Goal: Task Accomplishment & Management: Manage account settings

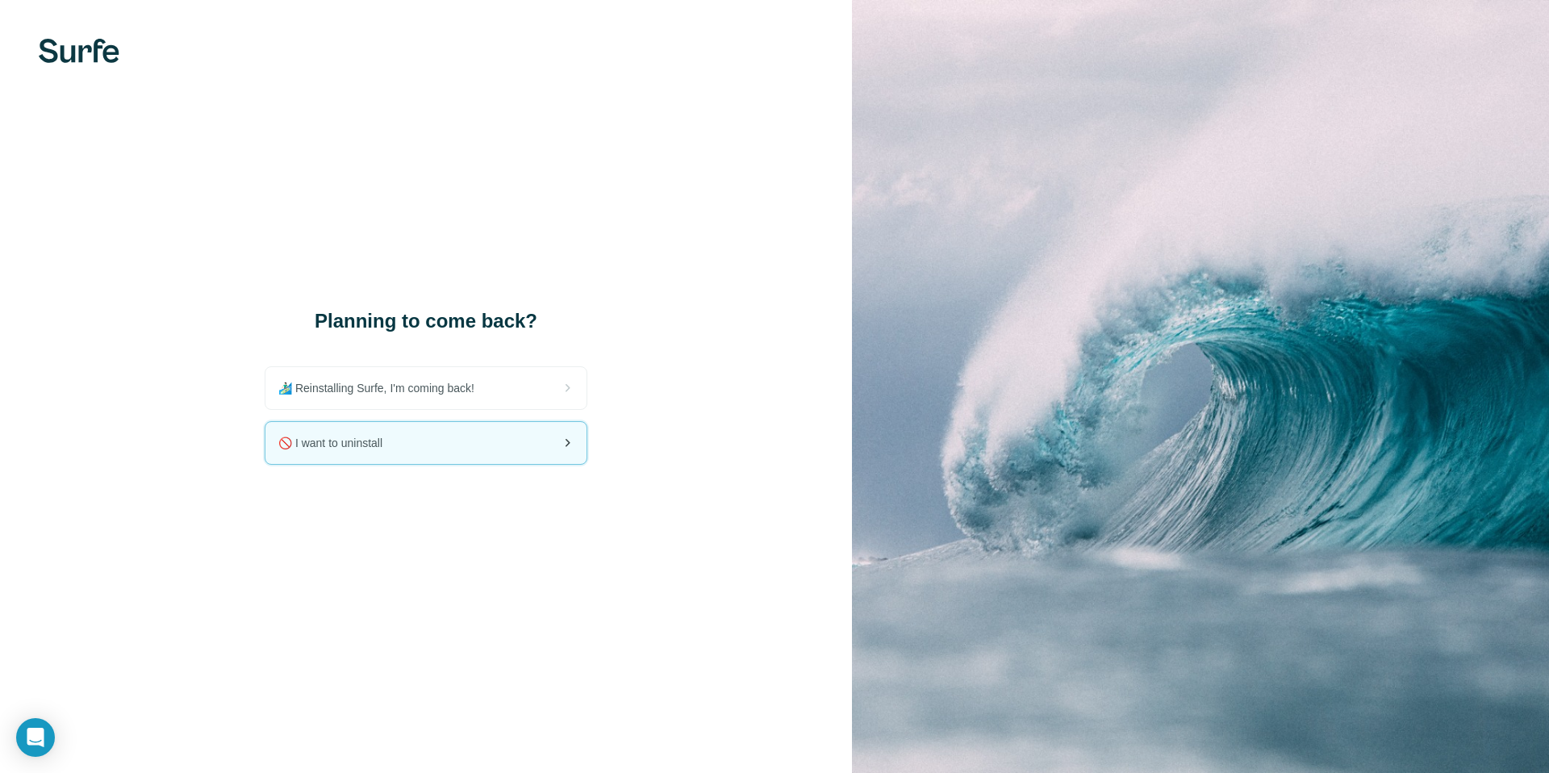
click at [475, 445] on div "🚫 I want to uninstall" at bounding box center [425, 443] width 321 height 42
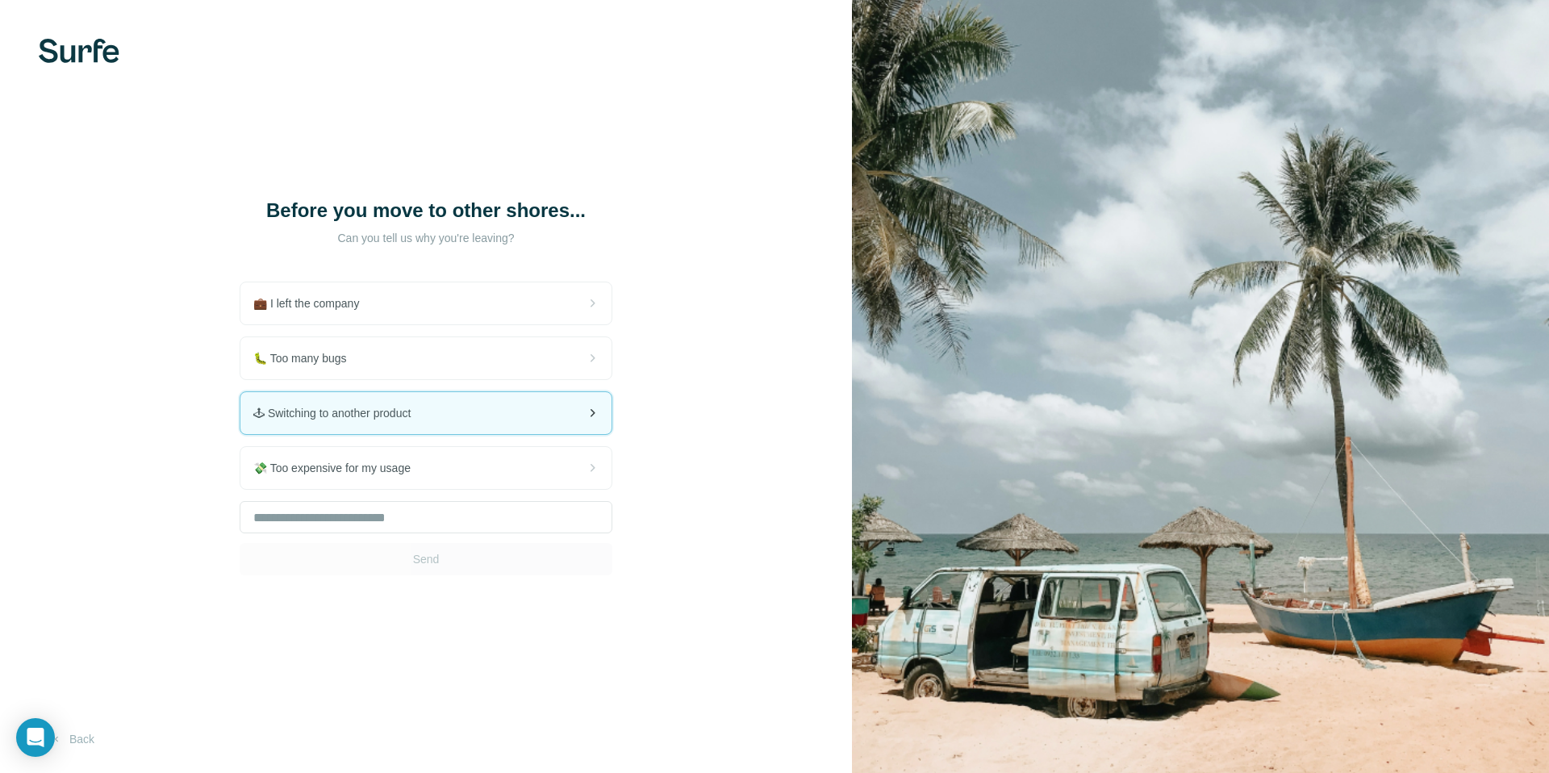
click at [504, 421] on div "🕹 Switching to another product" at bounding box center [425, 413] width 371 height 42
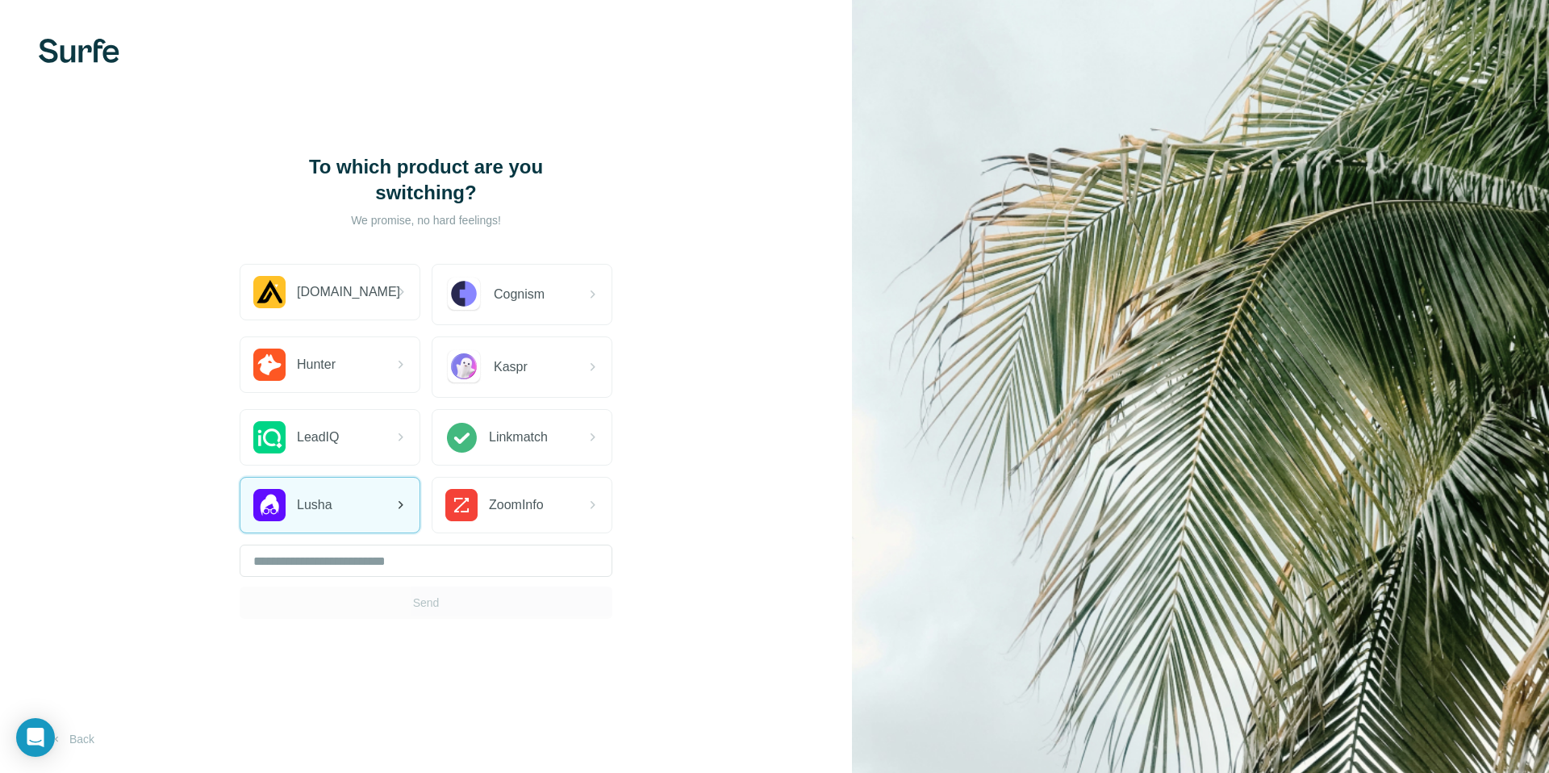
click at [359, 506] on div "Lusha" at bounding box center [329, 505] width 179 height 55
